Goal: Navigation & Orientation: Find specific page/section

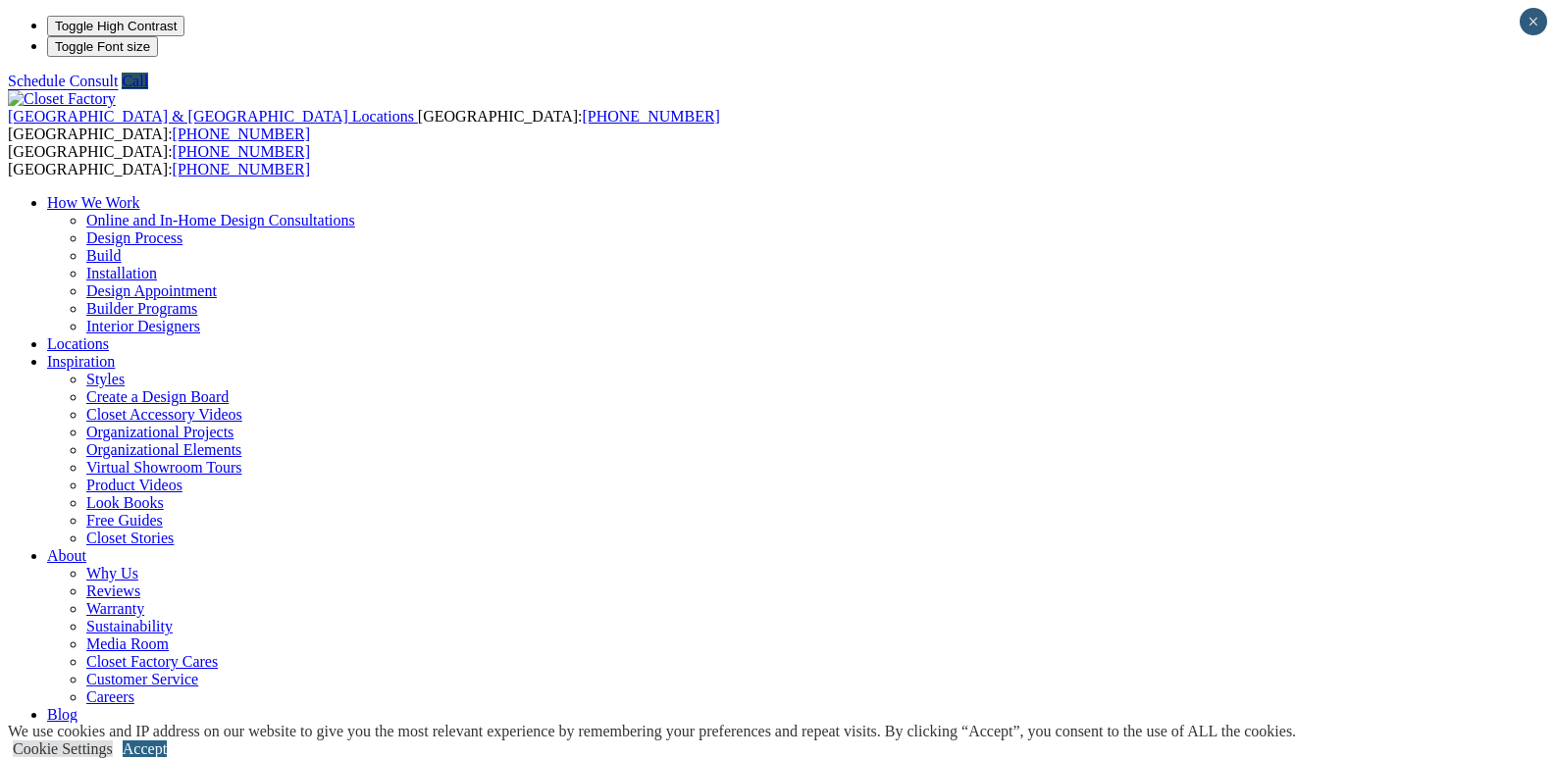
click at [167, 741] on link "Accept" at bounding box center [145, 749] width 44 height 17
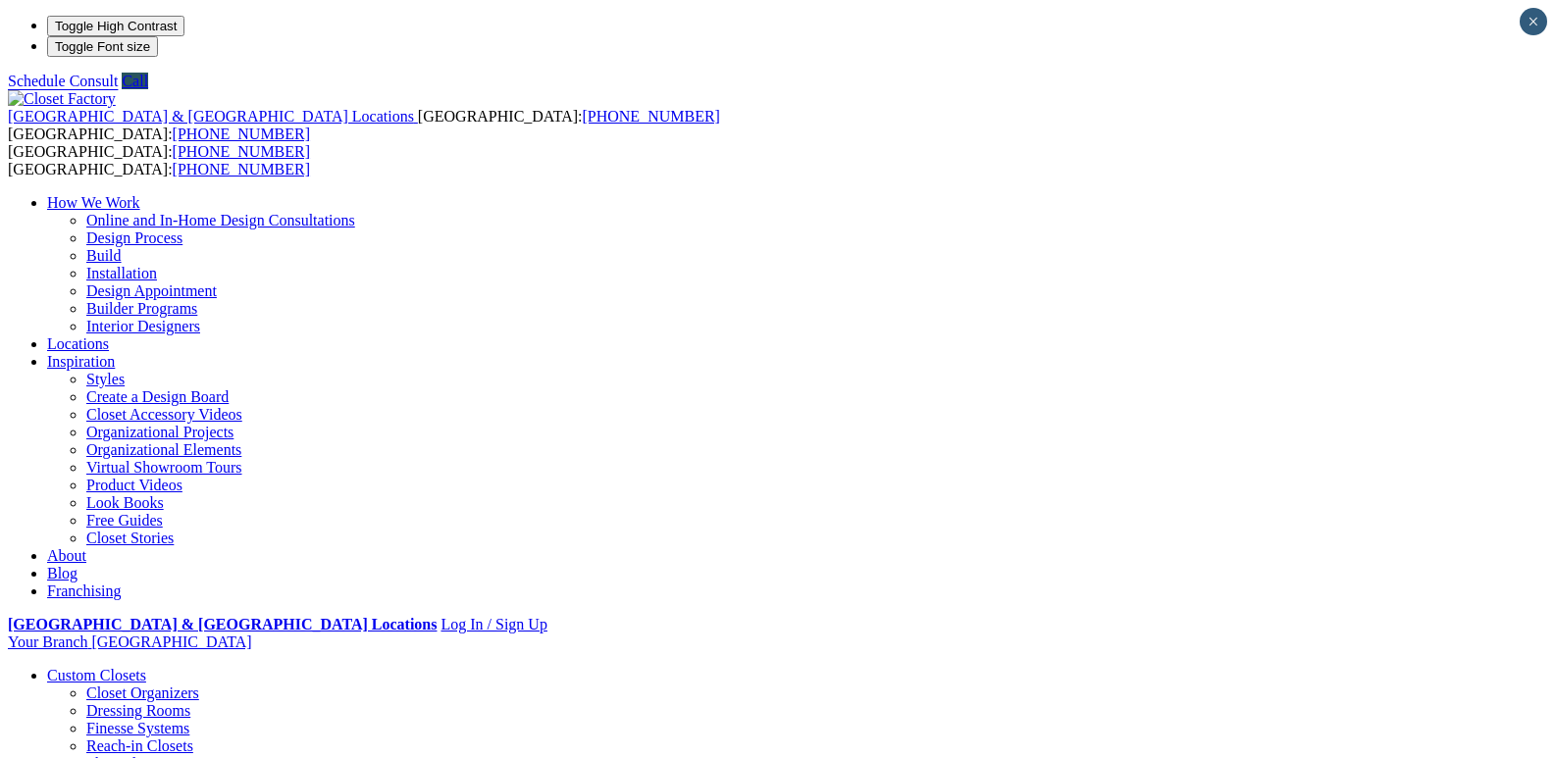
click at [78, 565] on link "Blog" at bounding box center [62, 573] width 30 height 17
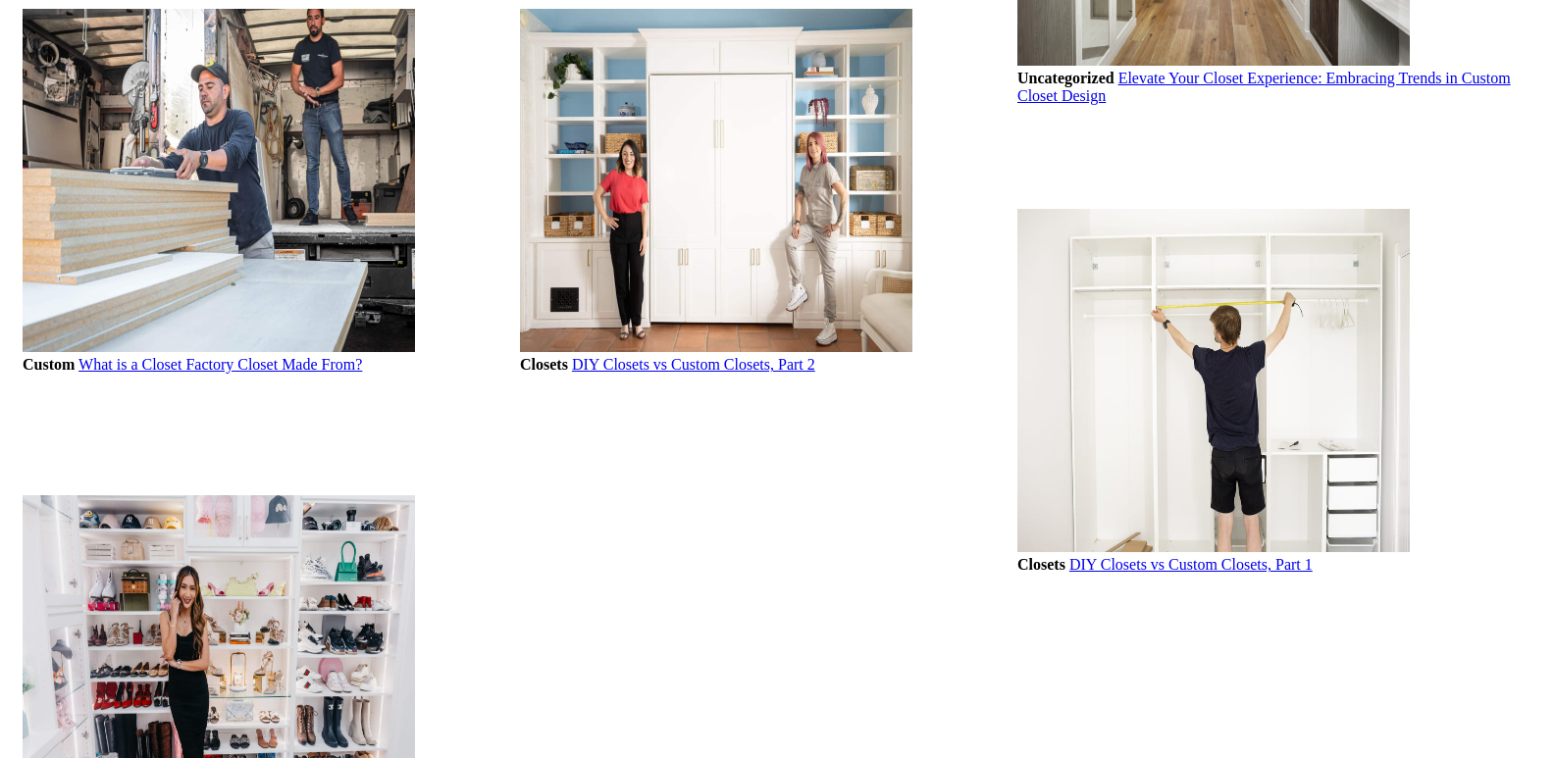
scroll to position [2657, 0]
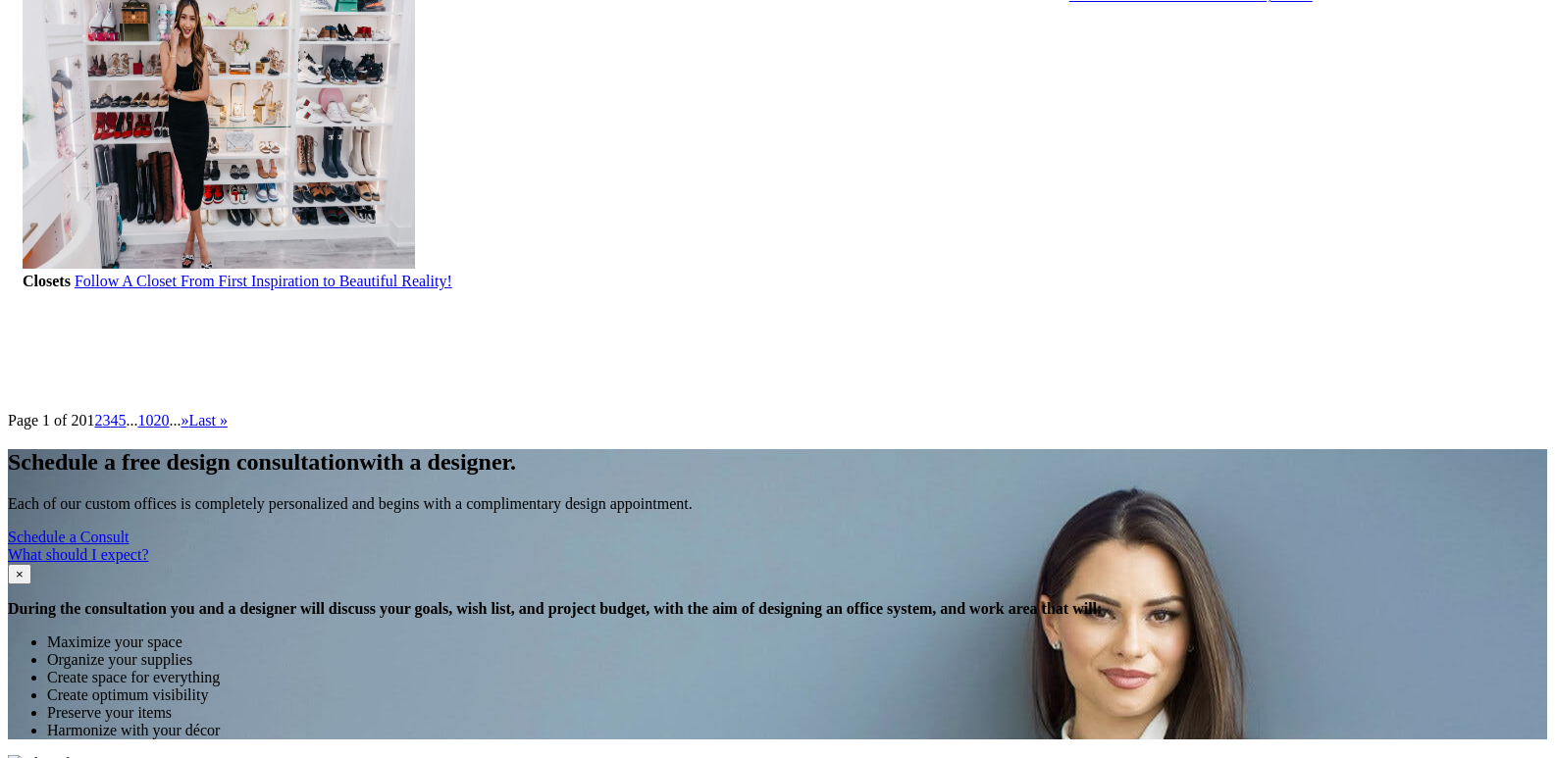
scroll to position [3107, 0]
